Goal: Information Seeking & Learning: Check status

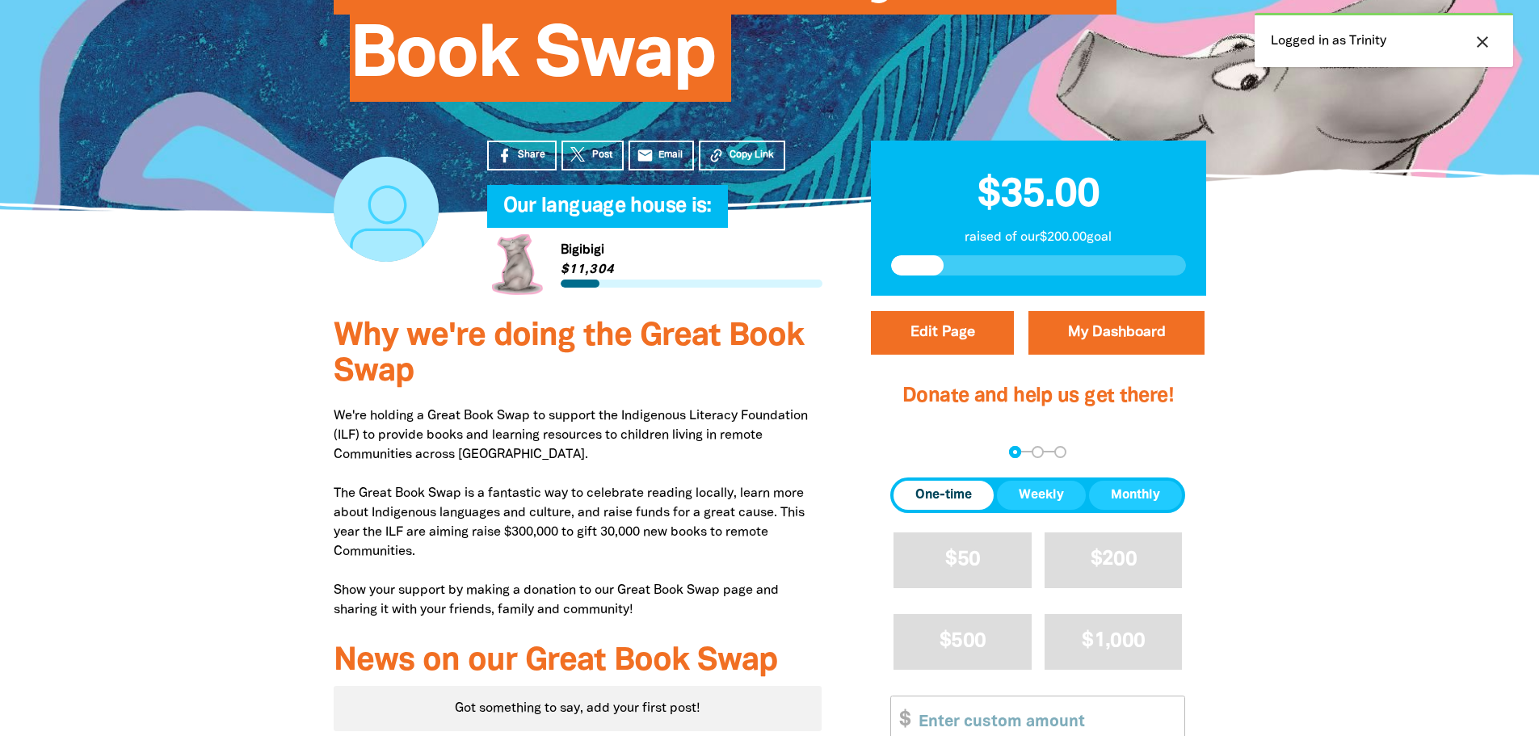
scroll to position [242, 0]
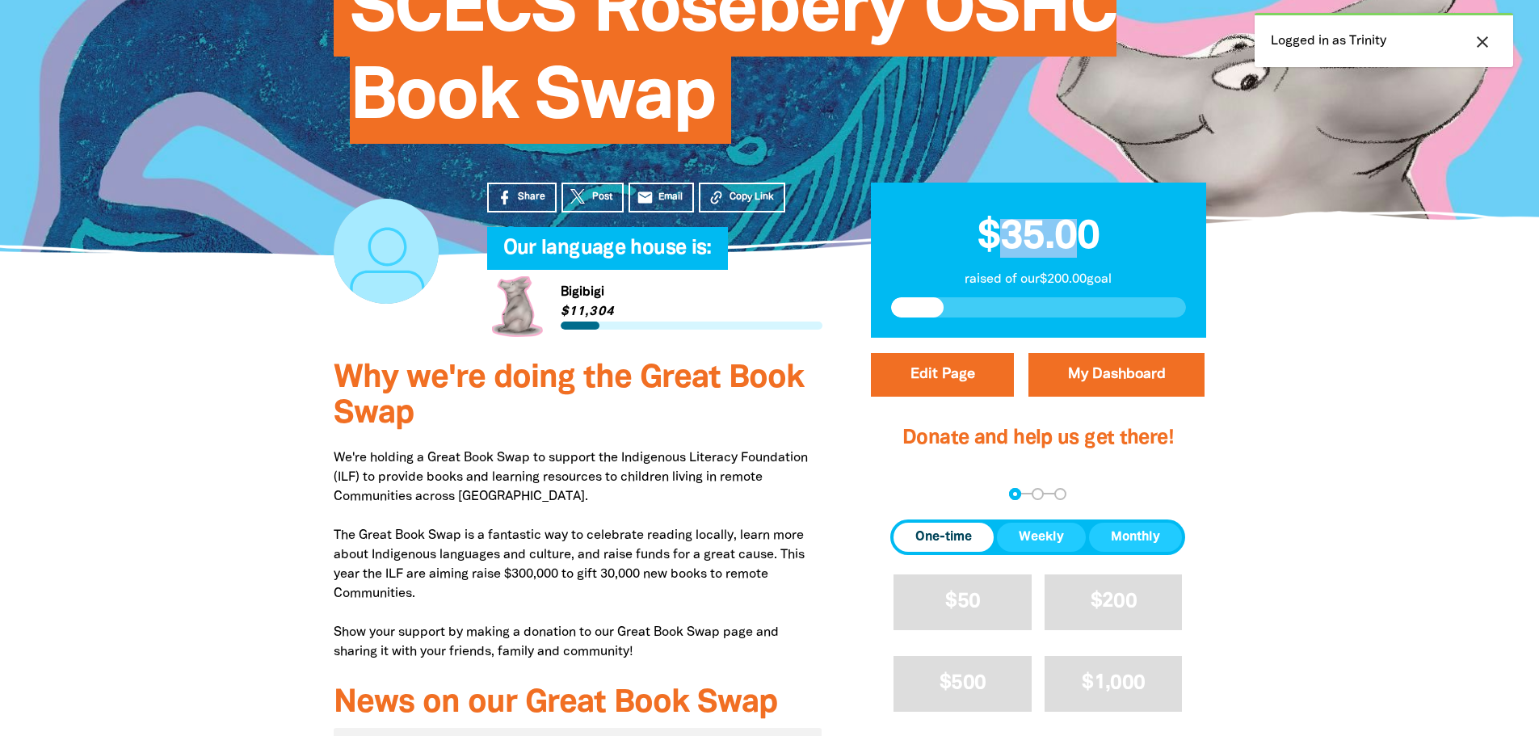
drag, startPoint x: 1074, startPoint y: 242, endPoint x: 1010, endPoint y: 243, distance: 64.7
click at [1010, 243] on span "$35.00" at bounding box center [1039, 237] width 122 height 37
click at [1107, 275] on p "raised of our $200.00 goal" at bounding box center [1038, 279] width 295 height 19
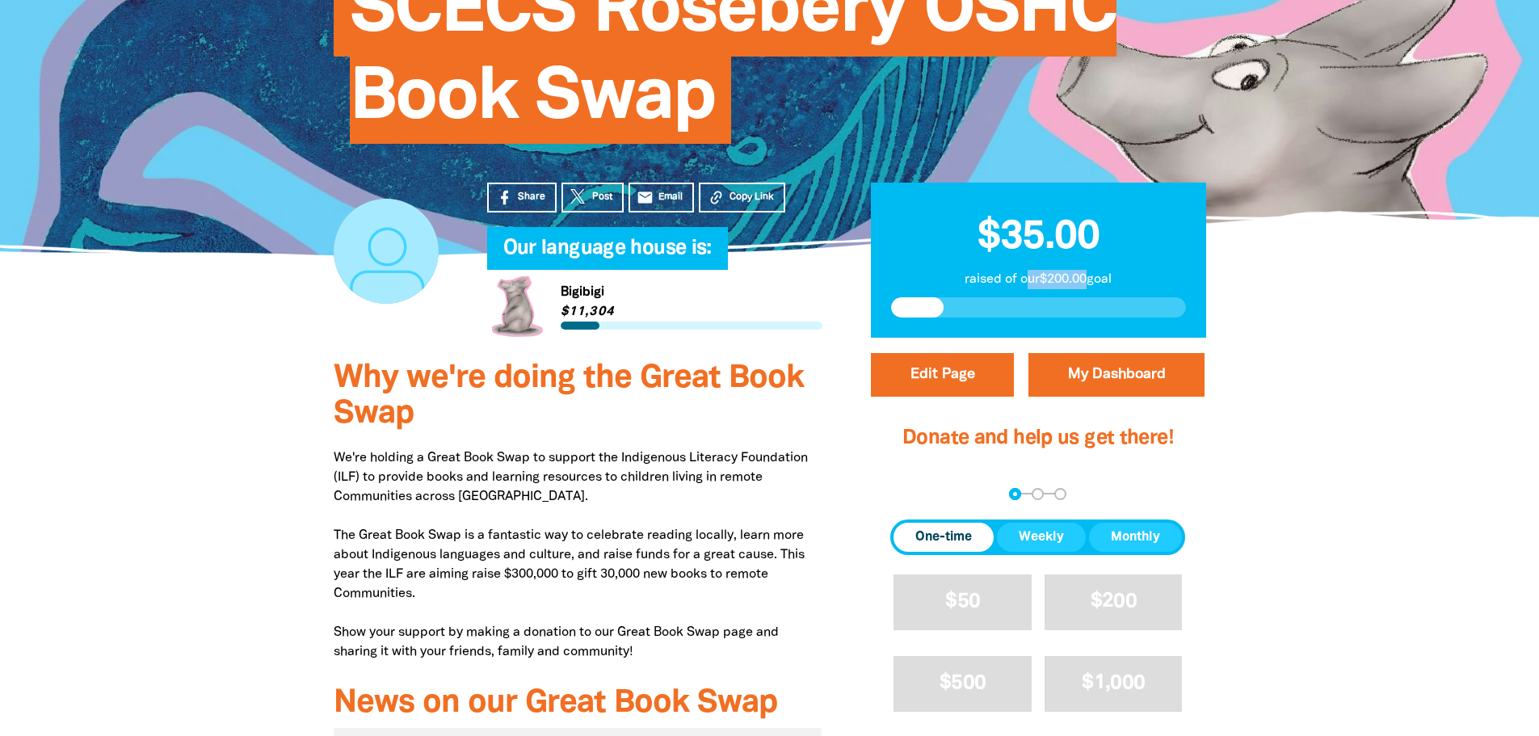
drag, startPoint x: 1087, startPoint y: 287, endPoint x: 1022, endPoint y: 287, distance: 64.6
click at [1022, 287] on p "raised of our $200.00 goal" at bounding box center [1038, 279] width 295 height 19
click at [1359, 518] on div at bounding box center [769, 659] width 1539 height 629
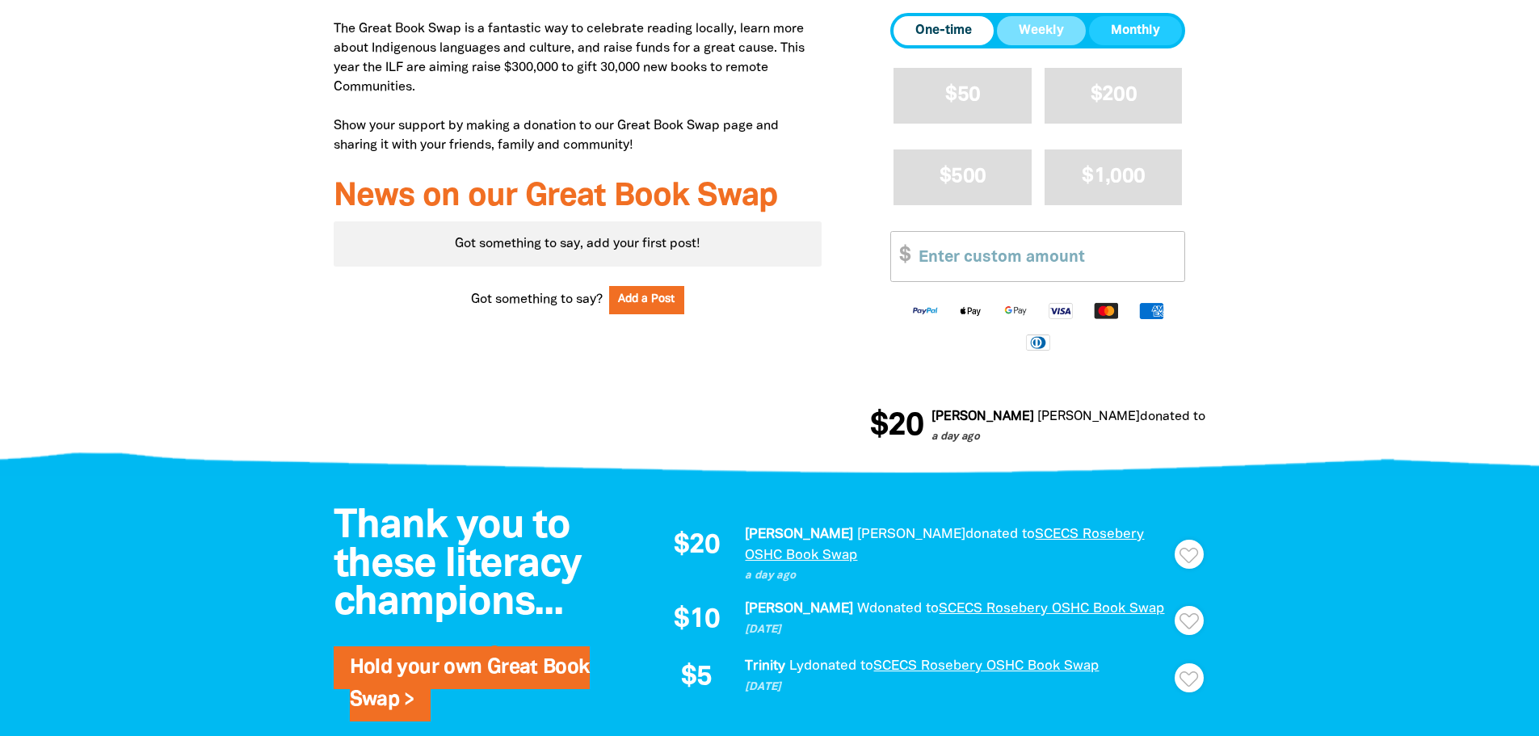
scroll to position [566, 0]
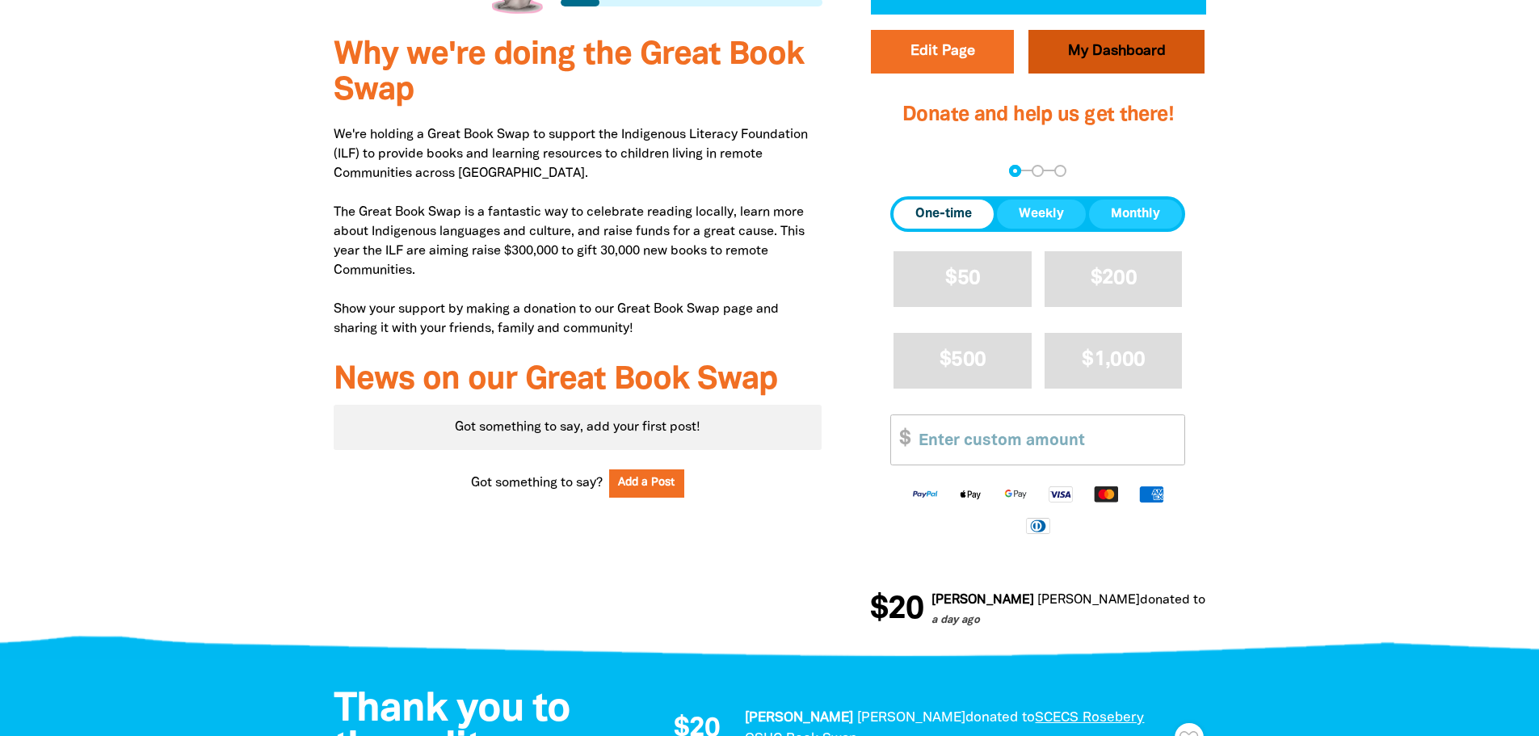
click at [1106, 61] on link "My Dashboard" at bounding box center [1116, 52] width 176 height 44
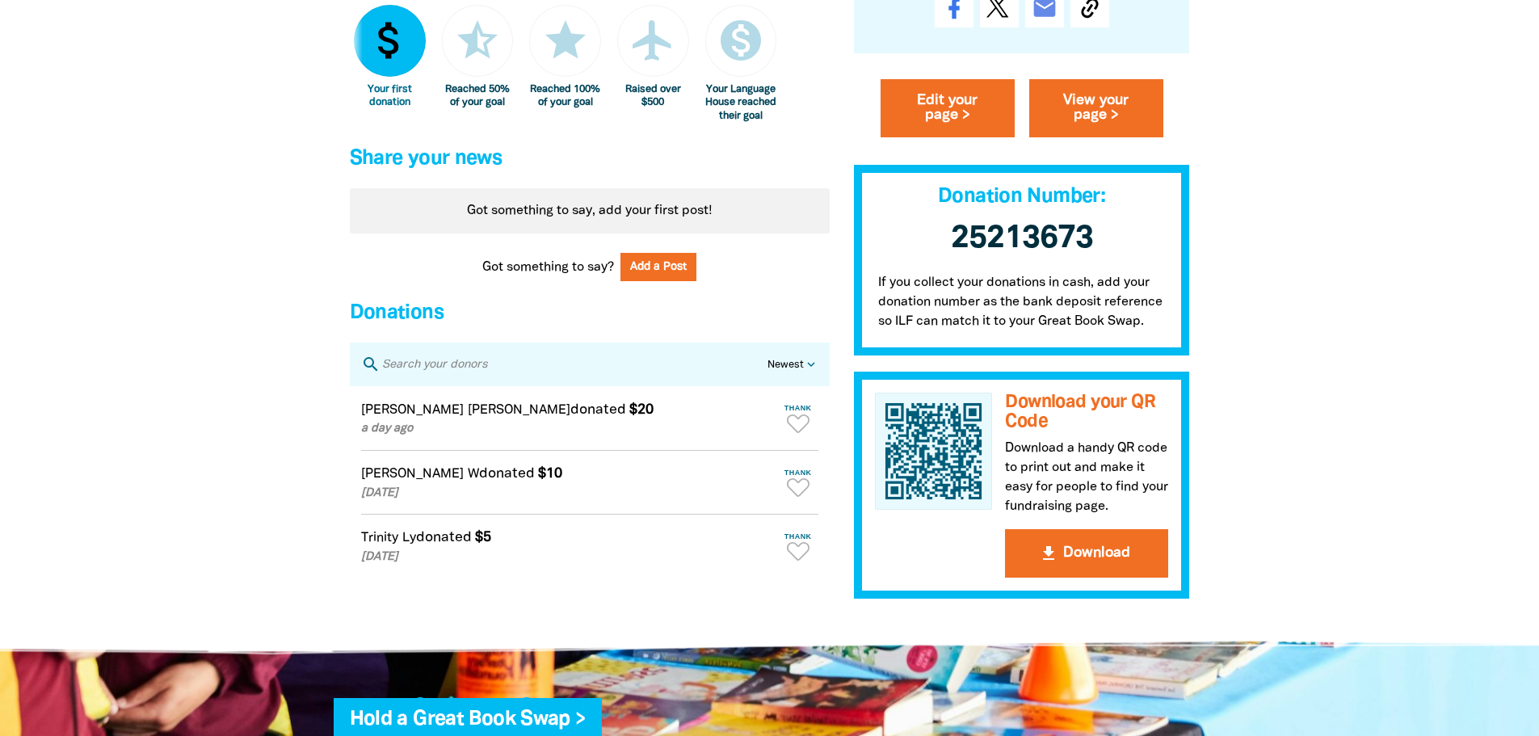
scroll to position [1373, 0]
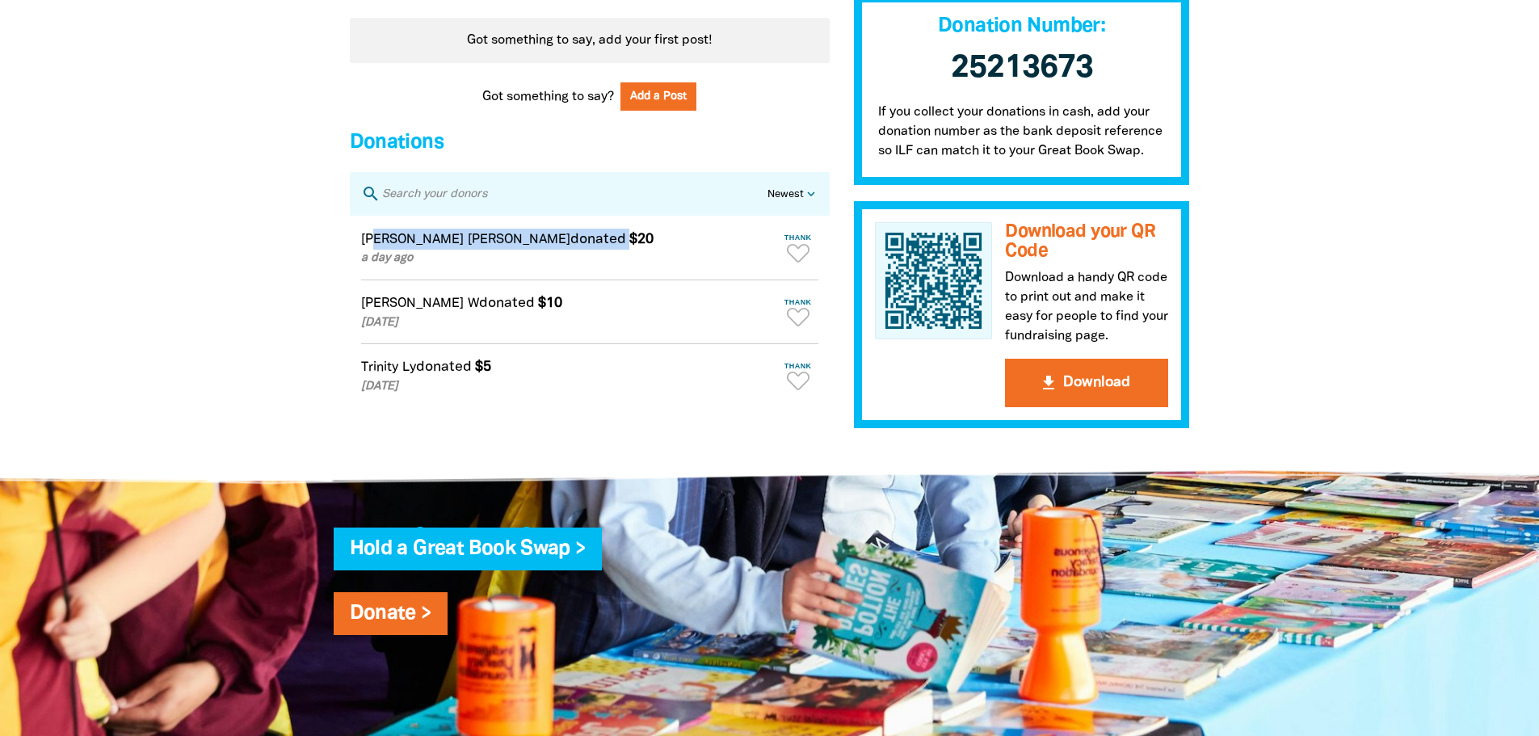
drag, startPoint x: 375, startPoint y: 255, endPoint x: 507, endPoint y: 260, distance: 131.8
click at [507, 260] on div "[PERSON_NAME] donated $20 a day ago" at bounding box center [569, 248] width 417 height 39
click at [629, 246] on em "$20" at bounding box center [641, 239] width 24 height 13
drag, startPoint x: 387, startPoint y: 319, endPoint x: 502, endPoint y: 305, distance: 116.4
click at [502, 305] on article "[PERSON_NAME] donated $10 [DATE] Thank Thanks [PERSON_NAME] for your donation! …" at bounding box center [590, 312] width 480 height 64
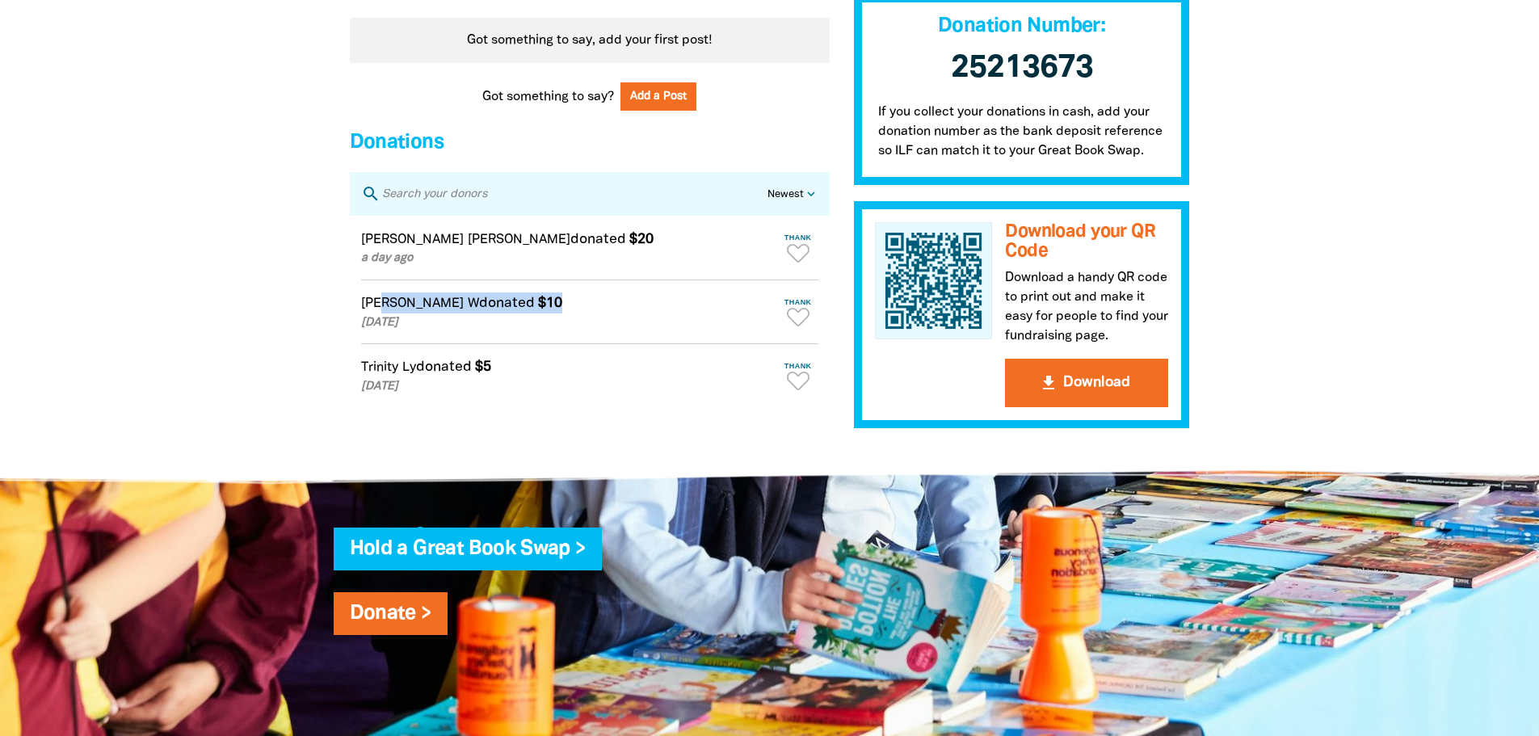
click at [538, 309] on em "$10" at bounding box center [550, 302] width 24 height 13
drag, startPoint x: 508, startPoint y: 313, endPoint x: 379, endPoint y: 327, distance: 130.1
click at [379, 327] on div "[PERSON_NAME] donated $10 [DATE]" at bounding box center [569, 311] width 417 height 39
click at [479, 309] on span "donated" at bounding box center [507, 302] width 56 height 13
drag, startPoint x: 507, startPoint y: 373, endPoint x: 394, endPoint y: 374, distance: 112.3
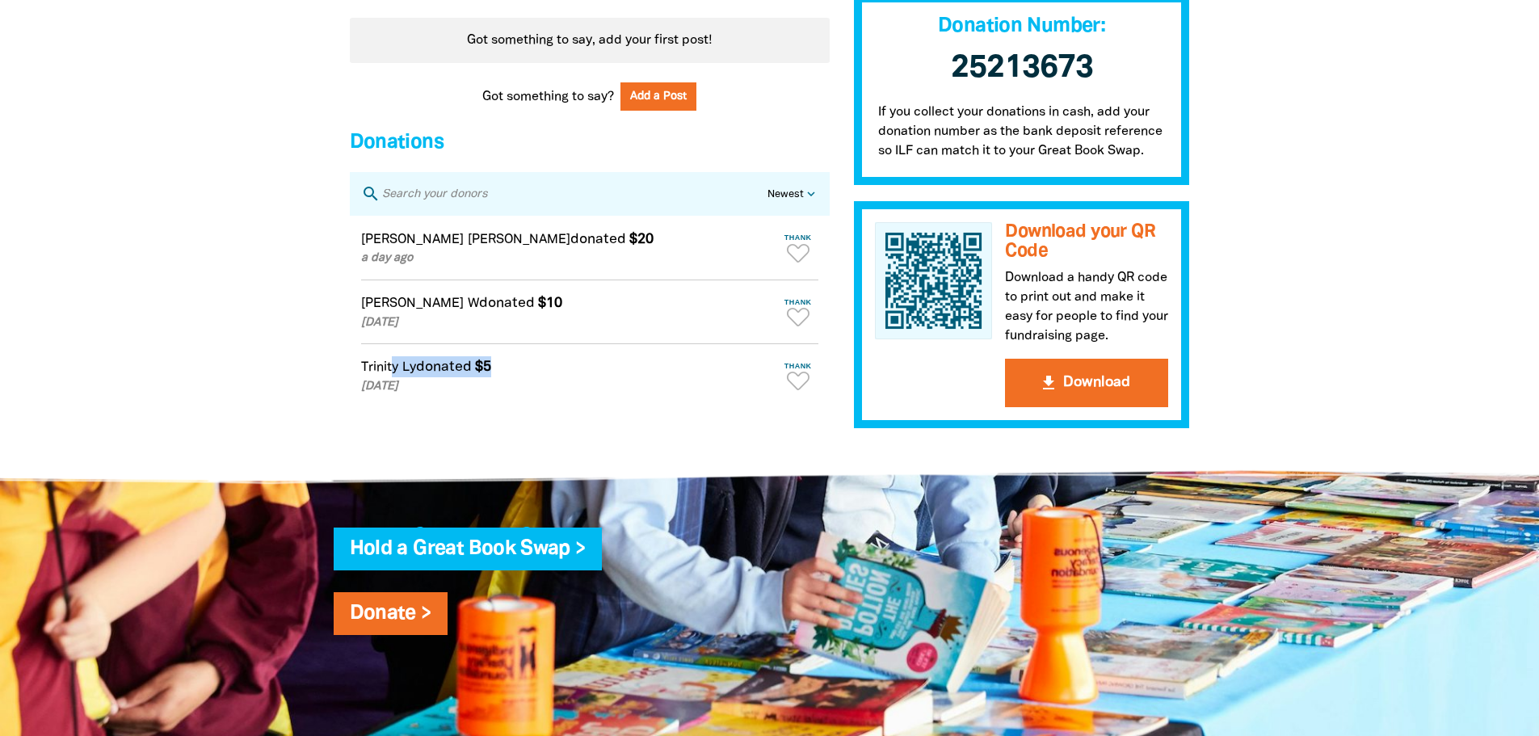
click at [394, 374] on div "Trinity Ly donated $5 [DATE]" at bounding box center [569, 375] width 417 height 39
click at [392, 373] on em "Trinity" at bounding box center [379, 367] width 37 height 11
click at [418, 363] on article "Trinity Ly donated $5 [DATE] Thank Thanks Trinity for your donation! keyboard_r…" at bounding box center [590, 376] width 480 height 64
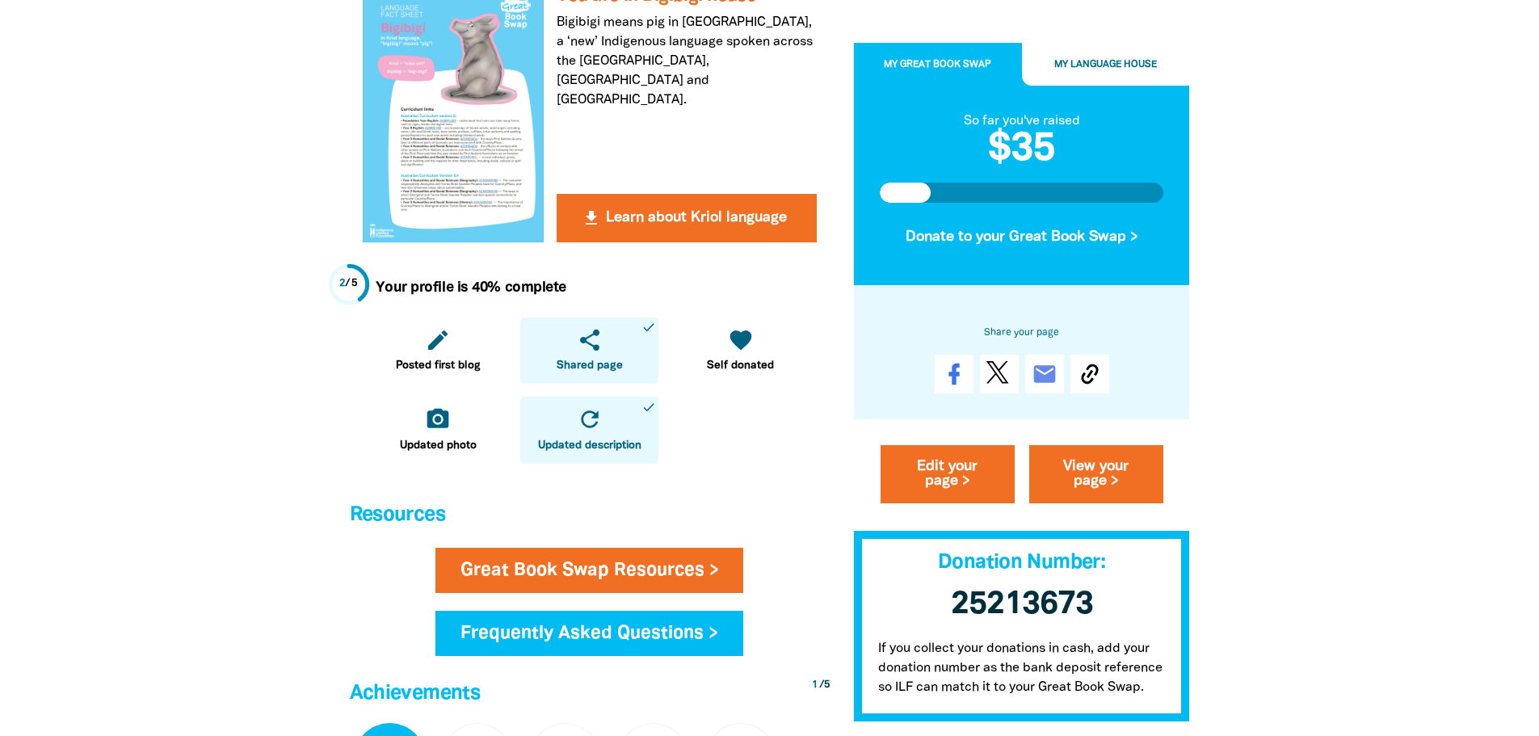
scroll to position [0, 0]
